Goal: Task Accomplishment & Management: Manage account settings

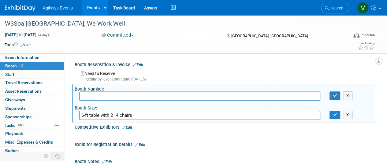
click at [24, 14] on div "Agilysys Events Events Add Event Bulk Upload Events Shareable Event Boards Rece…" at bounding box center [189, 7] width 369 height 15
click at [22, 12] on div "Agilysys Events Events Add Event Bulk Upload Events Shareable Event Boards Rece…" at bounding box center [189, 7] width 369 height 15
click at [21, 11] on img at bounding box center [20, 8] width 31 height 6
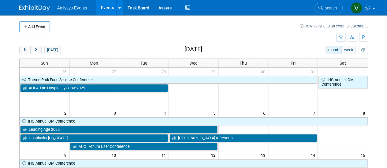
click at [384, 81] on body "Agilysys Events Events Add Event Bulk Upload Events Shareable Event Boards Rece…" at bounding box center [193, 84] width 387 height 168
click at [34, 49] on span "next" at bounding box center [36, 50] width 5 height 4
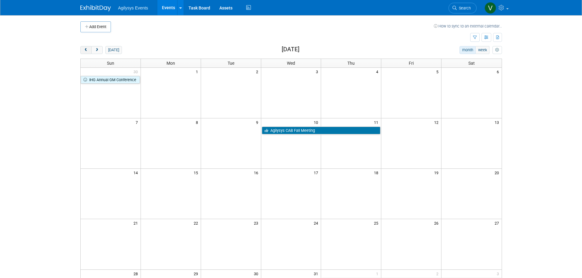
click at [84, 51] on span "prev" at bounding box center [86, 50] width 5 height 4
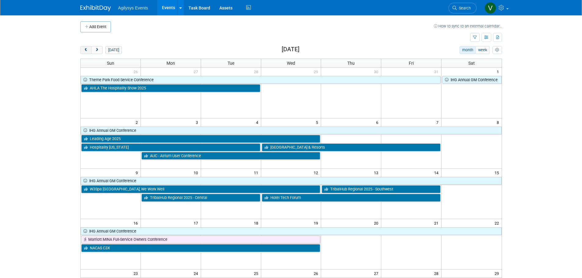
click at [85, 51] on span "prev" at bounding box center [86, 50] width 5 height 4
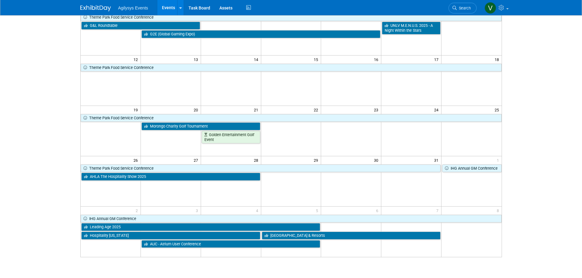
scroll to position [31, 0]
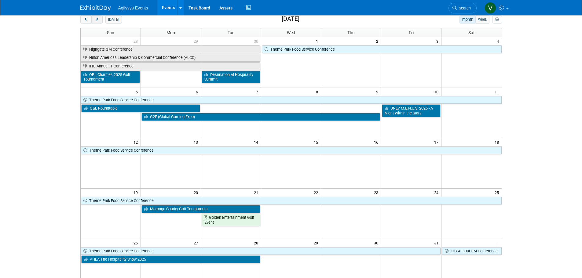
drag, startPoint x: 97, startPoint y: 20, endPoint x: 100, endPoint y: 23, distance: 4.1
click at [97, 20] on span "next" at bounding box center [97, 20] width 5 height 4
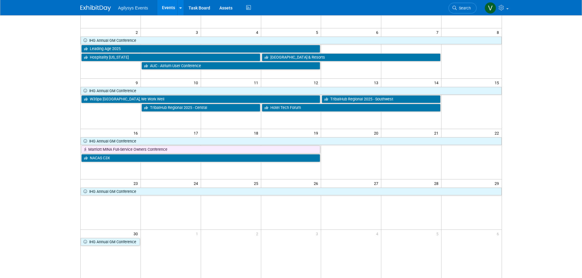
scroll to position [92, 0]
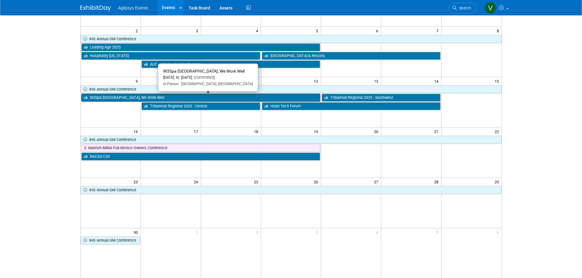
click at [105, 99] on link "W3Spa [GEOGRAPHIC_DATA], We Work Well" at bounding box center [200, 98] width 239 height 8
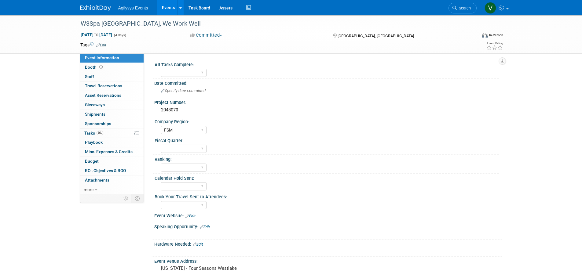
select select "FSM"
drag, startPoint x: 79, startPoint y: 23, endPoint x: 194, endPoint y: 24, distance: 115.2
click at [194, 24] on div "W3Spa [GEOGRAPHIC_DATA], We Work Well" at bounding box center [273, 23] width 389 height 11
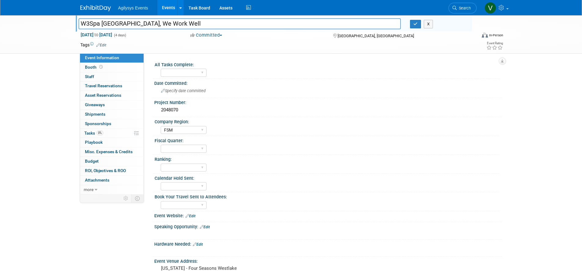
click at [194, 23] on input "W3Spa [GEOGRAPHIC_DATA], We Work Well" at bounding box center [240, 23] width 323 height 11
drag, startPoint x: 196, startPoint y: 22, endPoint x: 79, endPoint y: 25, distance: 117.7
click at [79, 25] on input "W3Spa [GEOGRAPHIC_DATA], We Work Well" at bounding box center [240, 23] width 323 height 11
click at [95, 8] on img at bounding box center [95, 8] width 31 height 6
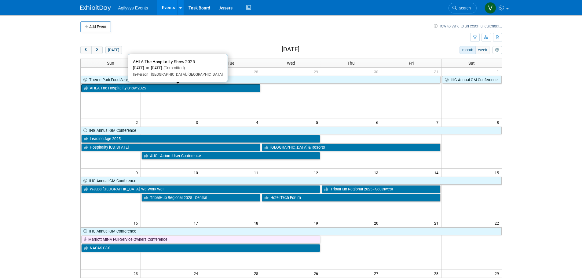
click at [116, 91] on link "AHLA The Hospitality Show 2025" at bounding box center [170, 88] width 179 height 8
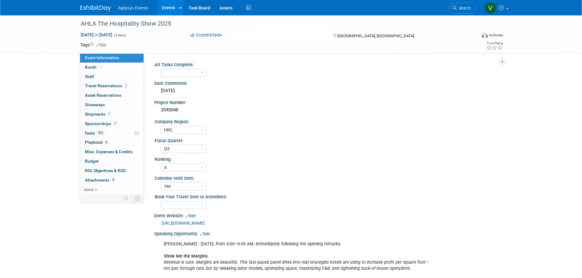
select select "HRC"
select select "Q3"
select select "A"
select select "Yes"
click at [203, 204] on select "Yes" at bounding box center [184, 205] width 46 height 8
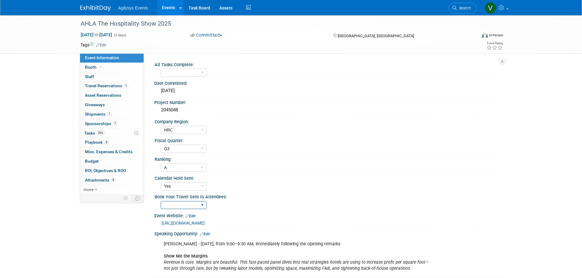
select select "Yes"
click at [161, 201] on select "Yes" at bounding box center [184, 205] width 46 height 8
